Goal: Find specific page/section: Find specific page/section

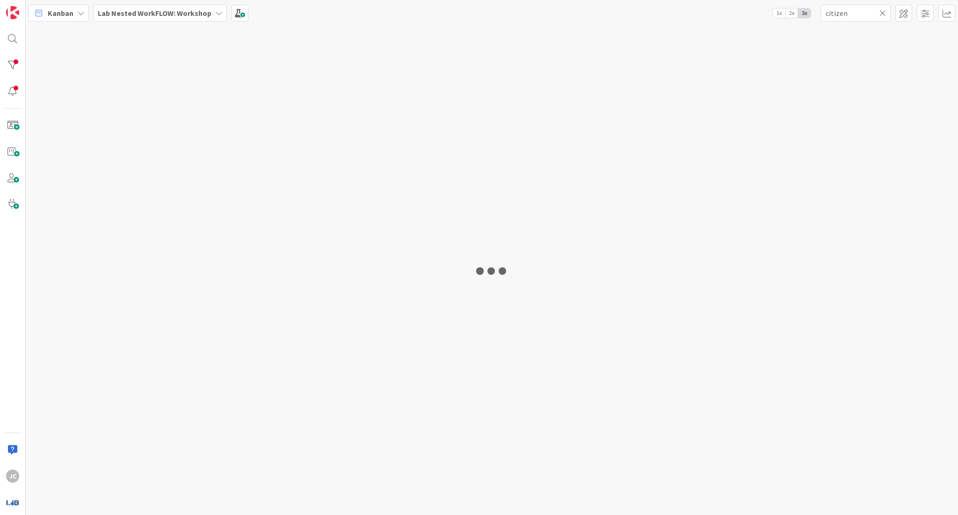
type input "citizen"
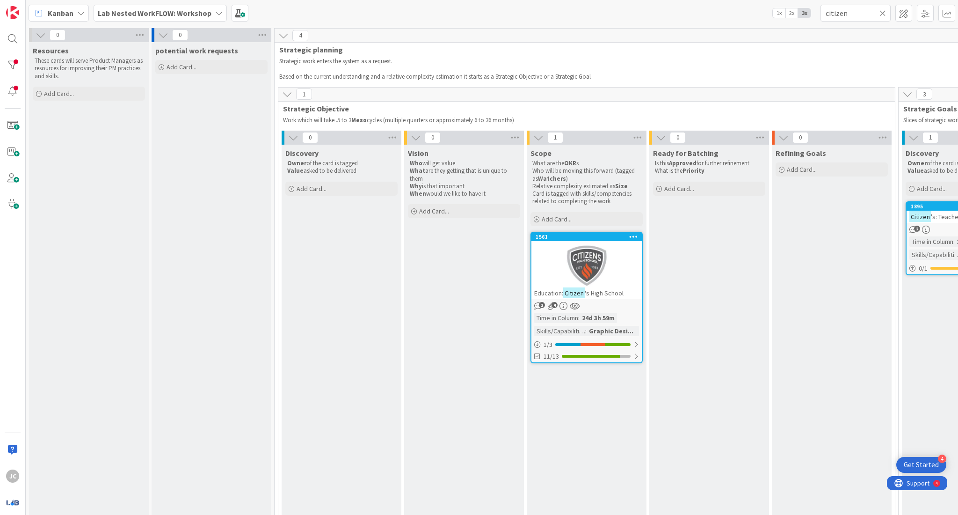
click at [135, 16] on b "Lab Nested WorkFLOW: Workshop" at bounding box center [155, 12] width 114 height 9
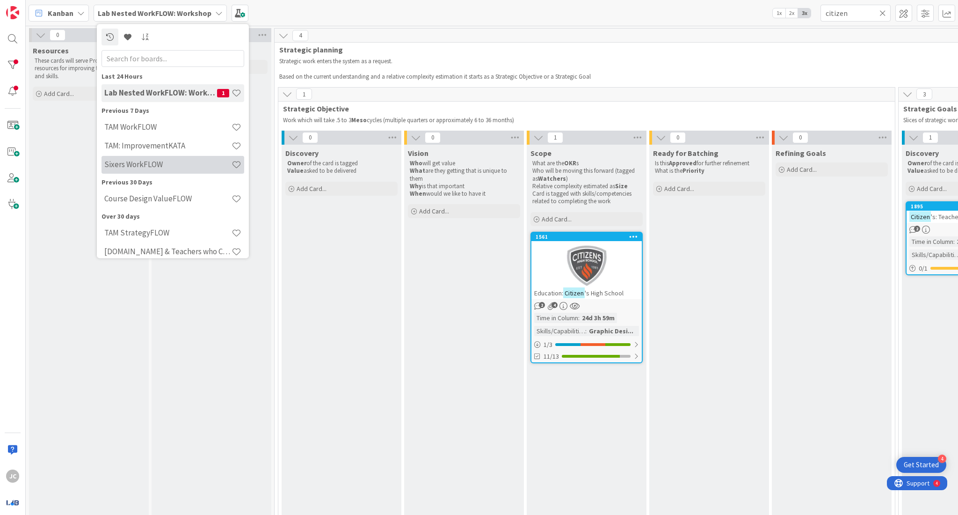
click at [176, 162] on h4 "Sixers WorkFLOW" at bounding box center [167, 164] width 127 height 9
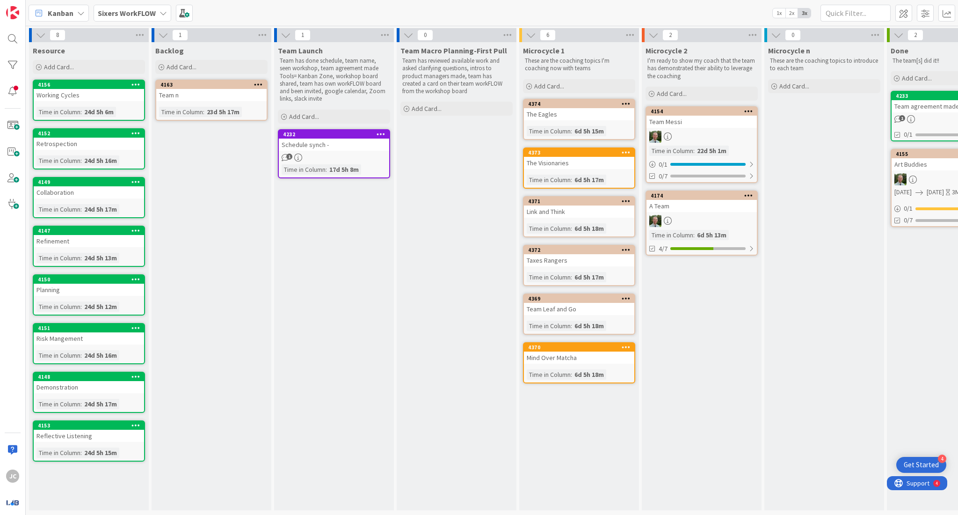
click at [332, 149] on div "Schedule synch -" at bounding box center [334, 144] width 110 height 12
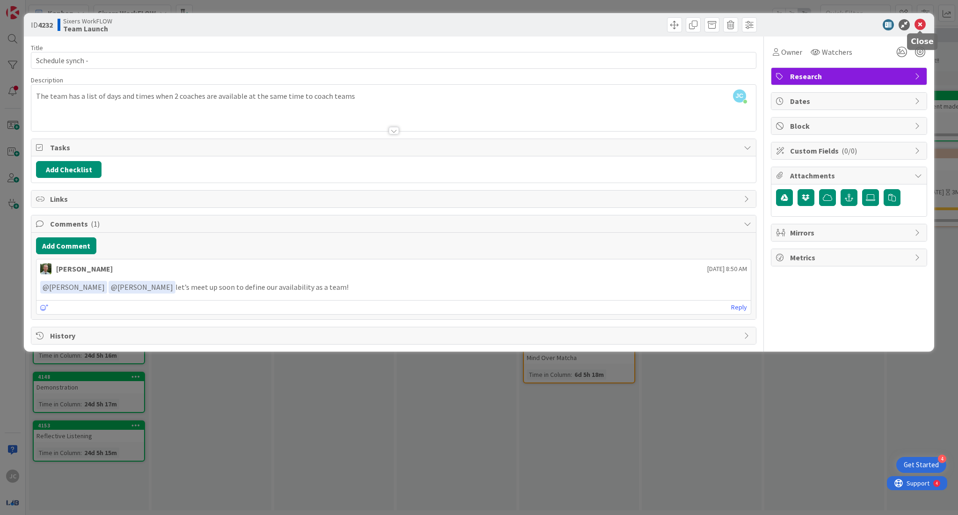
click at [918, 26] on icon at bounding box center [920, 24] width 11 height 11
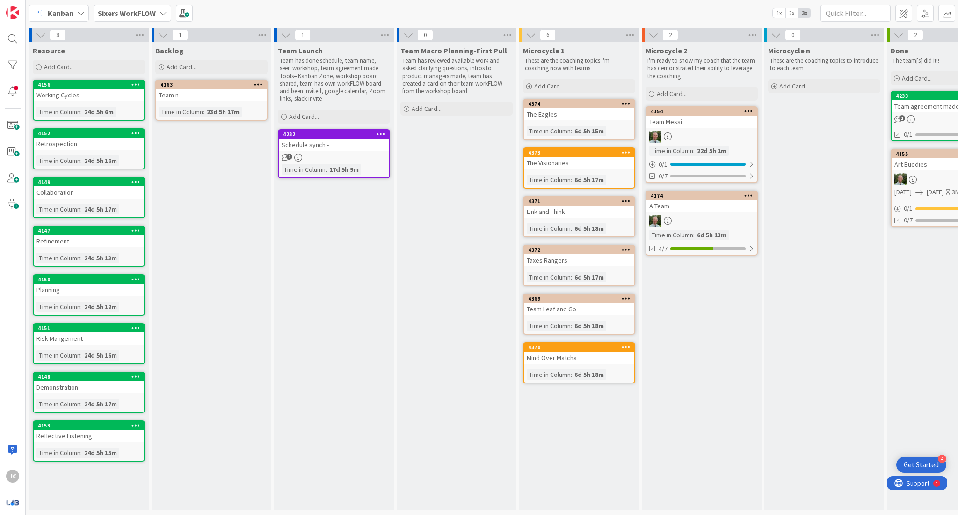
click at [713, 124] on div "Team Messi" at bounding box center [702, 122] width 110 height 12
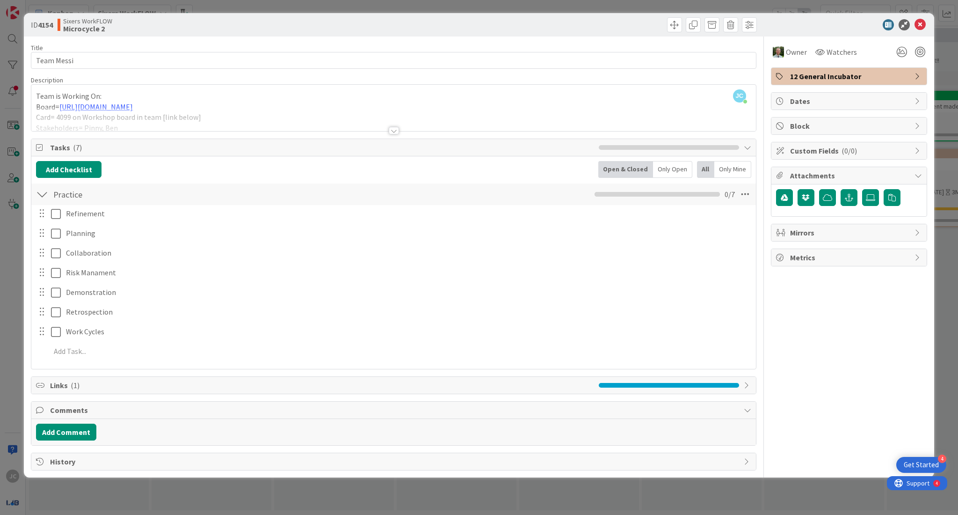
click at [394, 131] on div at bounding box center [394, 130] width 10 height 7
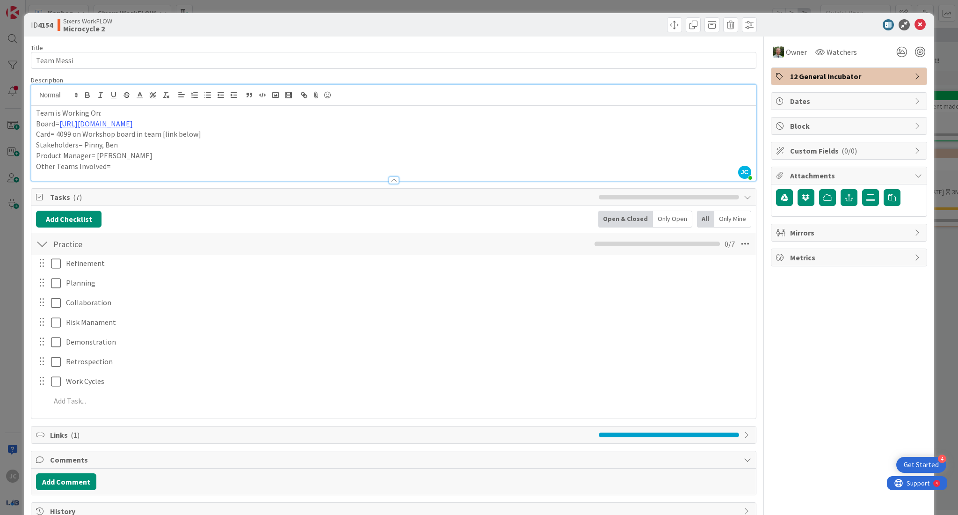
click at [912, 32] on div "ID 4154 Sixers WorkFLOW Microcycle 2" at bounding box center [479, 24] width 911 height 23
click at [915, 24] on icon at bounding box center [920, 24] width 11 height 11
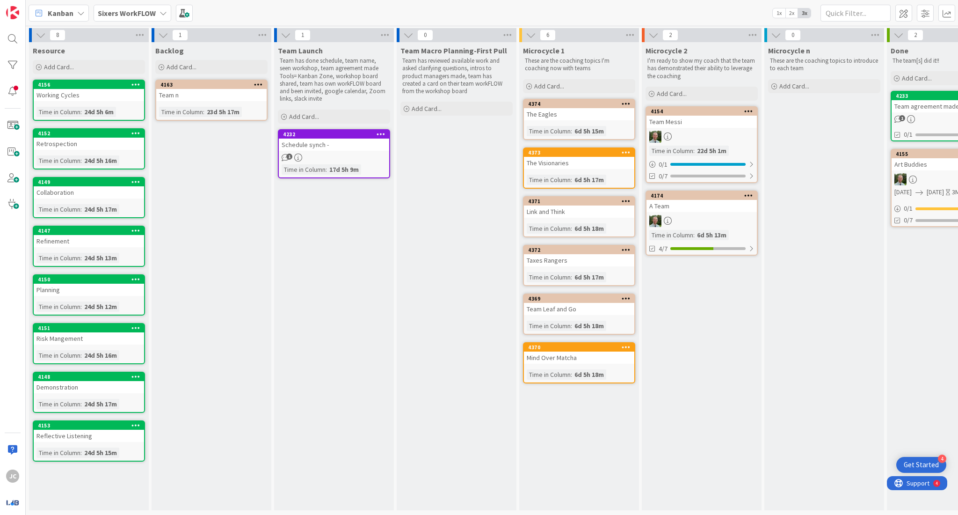
click at [699, 204] on div "A Team" at bounding box center [702, 206] width 110 height 12
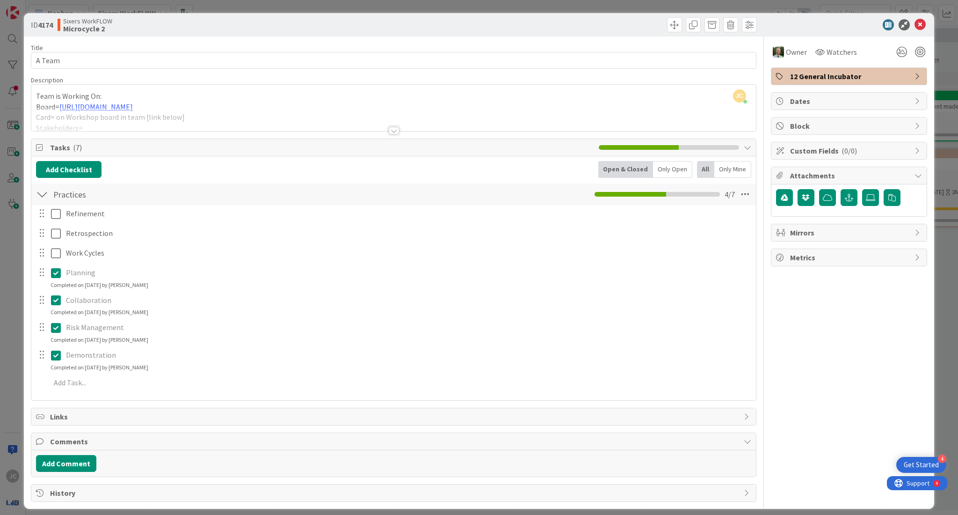
click at [391, 129] on div at bounding box center [394, 130] width 10 height 7
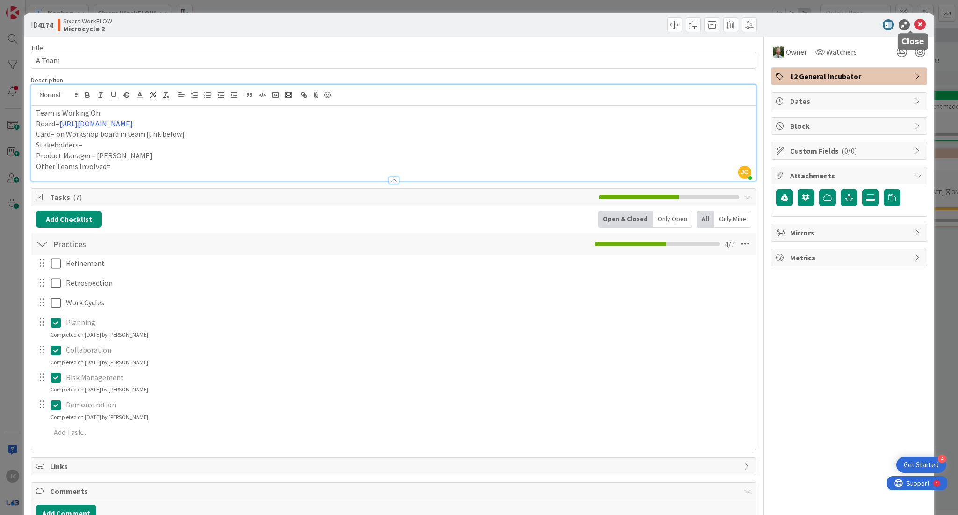
click at [915, 24] on icon at bounding box center [920, 24] width 11 height 11
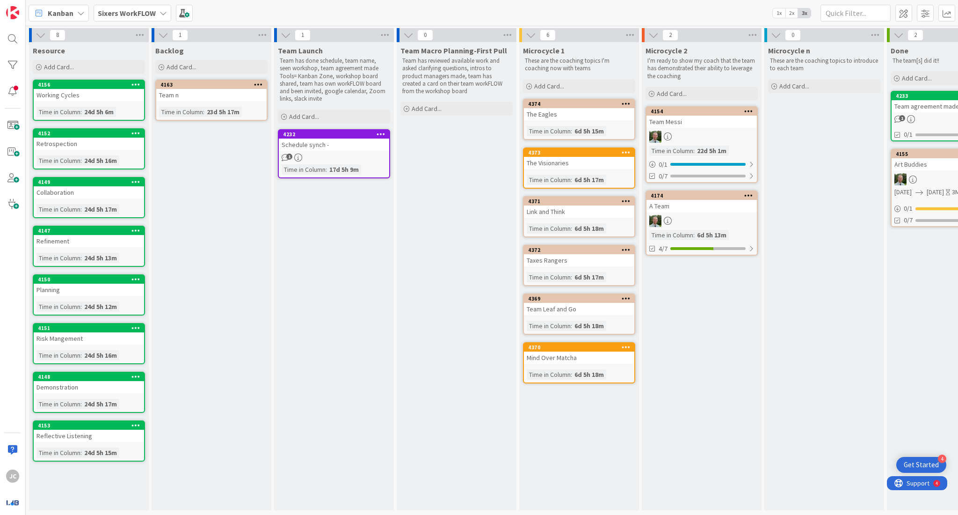
click at [160, 15] on icon at bounding box center [163, 12] width 7 height 7
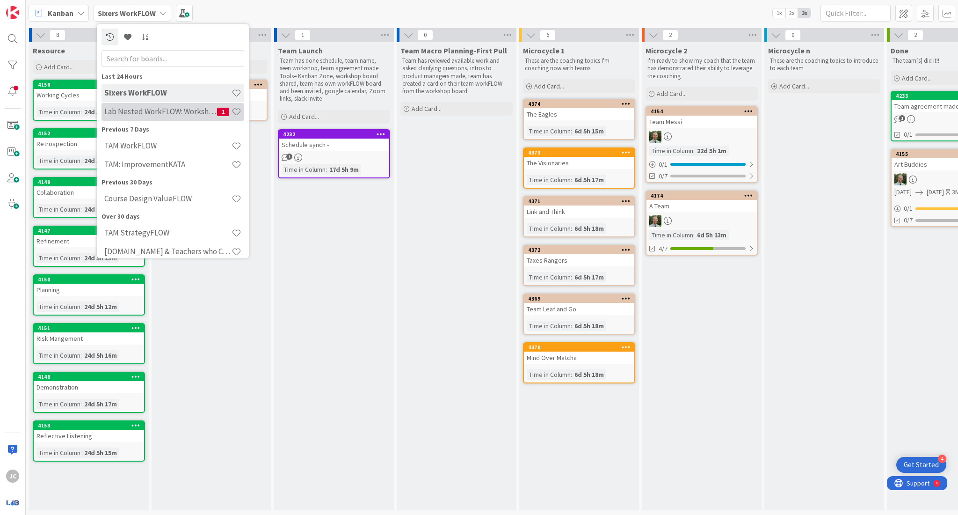
click at [182, 110] on h4 "Lab Nested WorkFLOW: Workshop" at bounding box center [160, 111] width 113 height 9
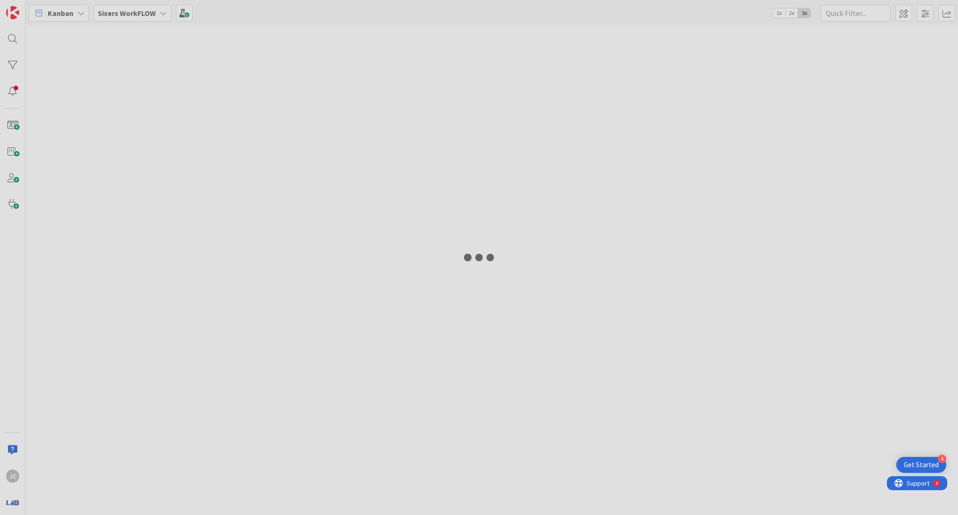
type input "citizen"
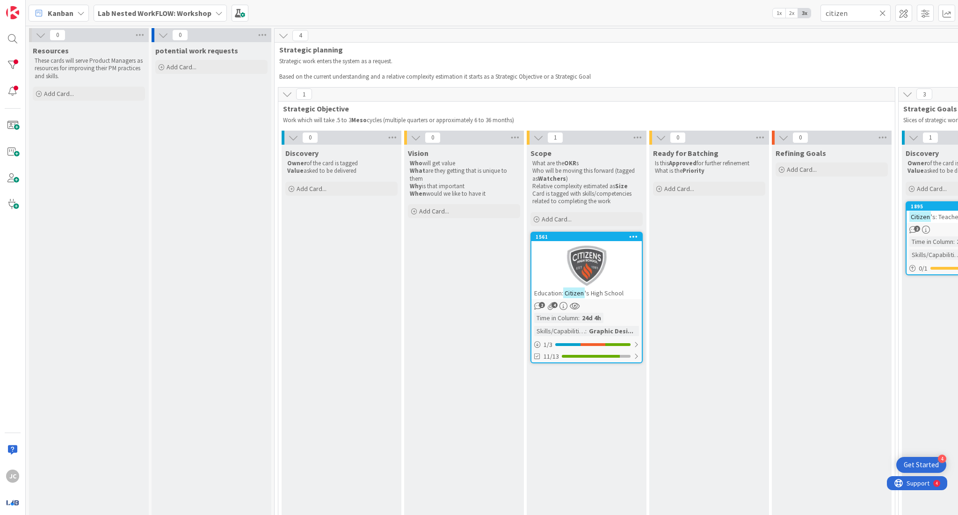
click at [107, 18] on div "Lab Nested WorkFLOW: Workshop" at bounding box center [160, 13] width 133 height 17
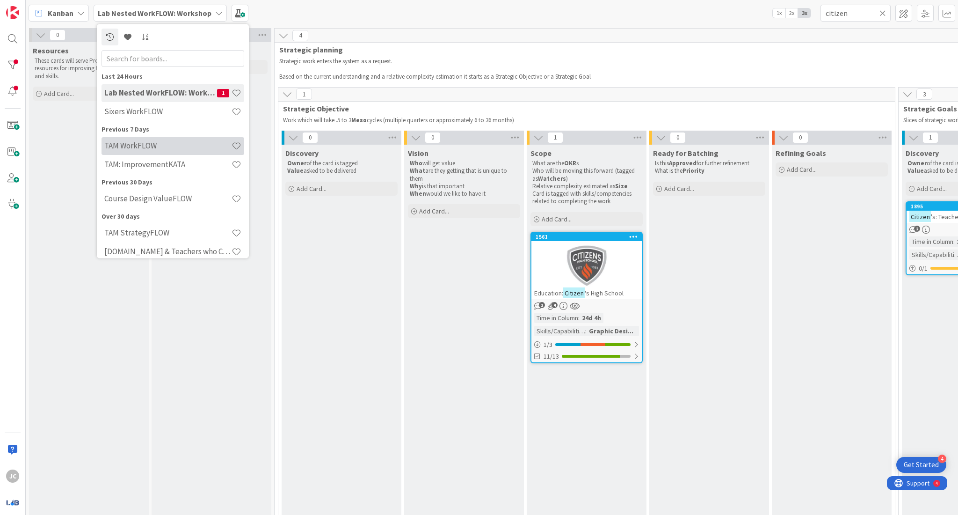
click at [160, 142] on h4 "TAM WorkFLOW" at bounding box center [167, 145] width 127 height 9
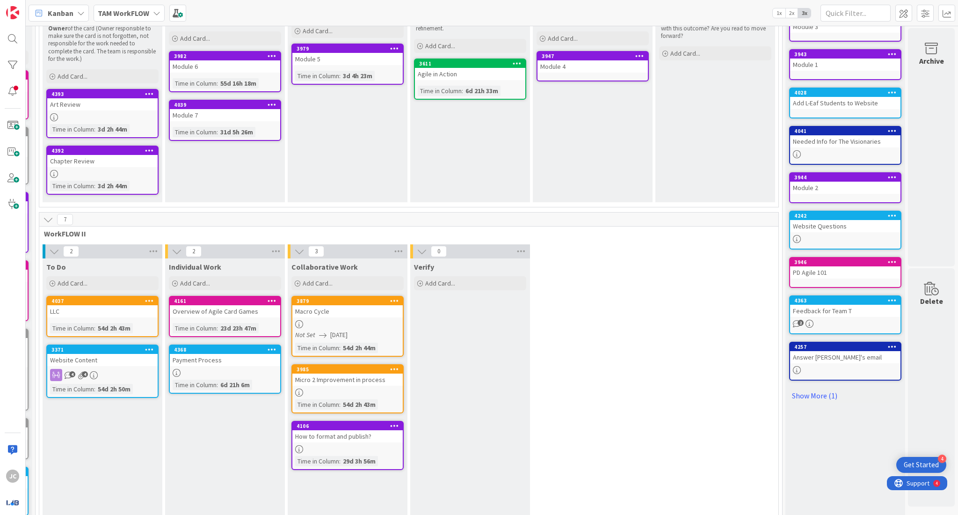
scroll to position [158, 248]
